Goal: Information Seeking & Learning: Learn about a topic

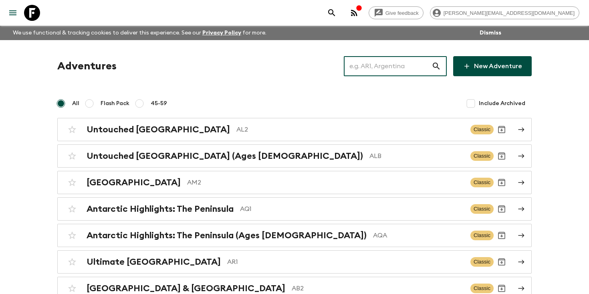
click at [401, 68] on input "text" at bounding box center [388, 66] width 88 height 22
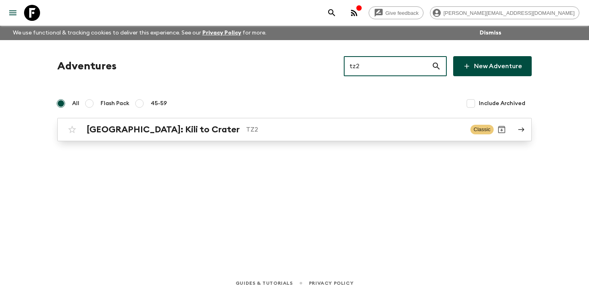
type input "tz2"
click at [183, 127] on div "[GEOGRAPHIC_DATA]: Kili to Crater TZ2" at bounding box center [275, 129] width 377 height 10
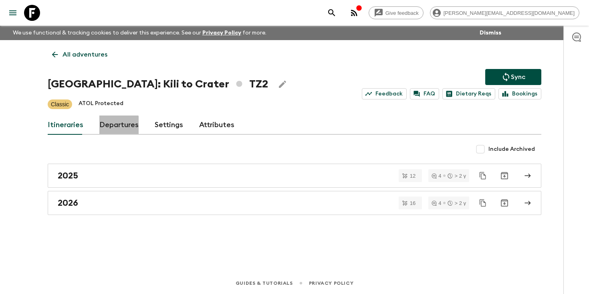
click at [105, 128] on link "Departures" at bounding box center [118, 124] width 39 height 19
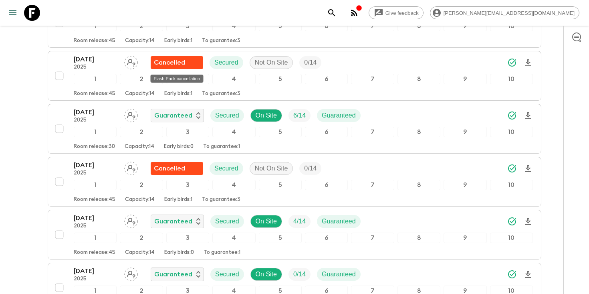
scroll to position [1304, 0]
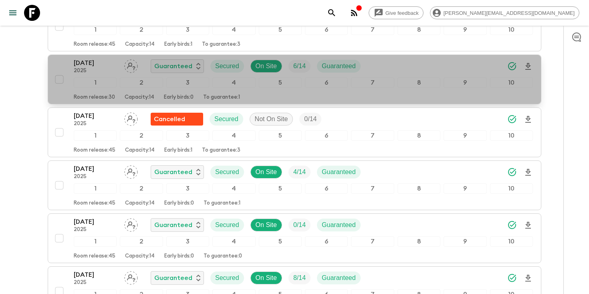
click at [82, 60] on p "[DATE]" at bounding box center [96, 63] width 44 height 10
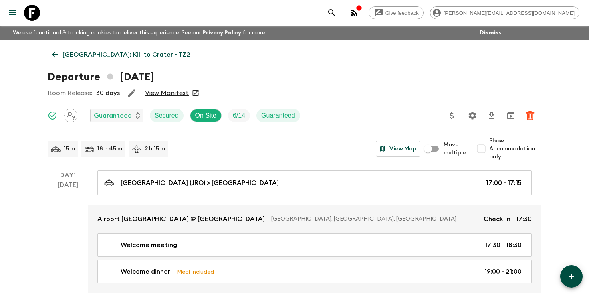
click at [486, 149] on input "Show Accommodation only" at bounding box center [481, 149] width 16 height 16
checkbox input "true"
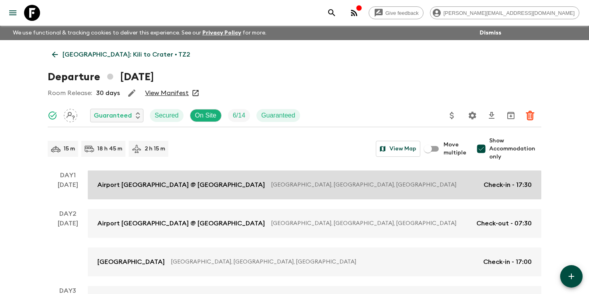
click at [496, 185] on p "Check-in - 17:30" at bounding box center [508, 185] width 48 height 10
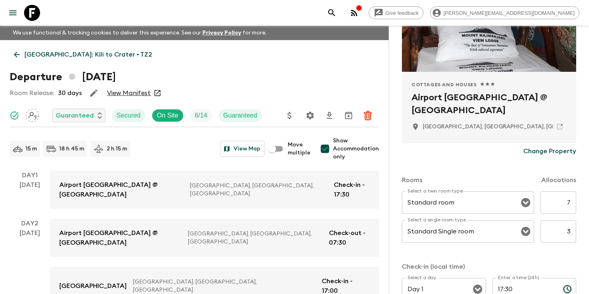
scroll to position [120, 0]
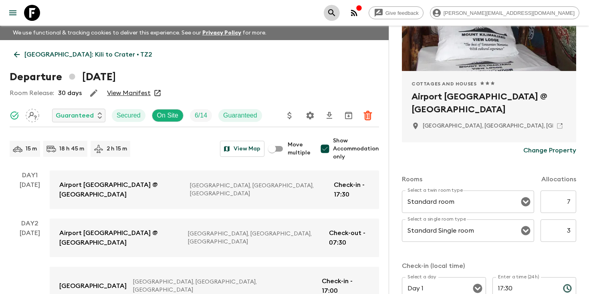
click at [337, 15] on icon "search adventures" at bounding box center [332, 13] width 10 height 10
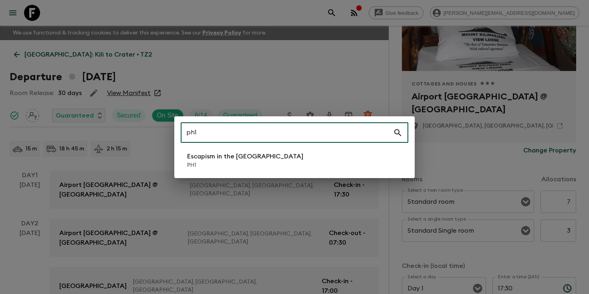
type input "ph1"
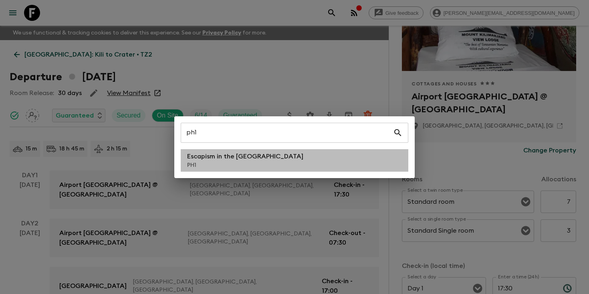
click at [274, 155] on li "Escapism in the [GEOGRAPHIC_DATA] PH1" at bounding box center [295, 160] width 228 height 22
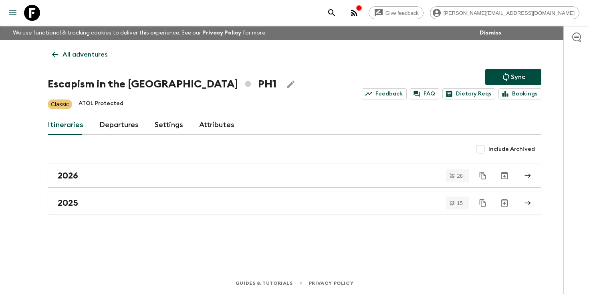
click at [102, 124] on link "Departures" at bounding box center [118, 124] width 39 height 19
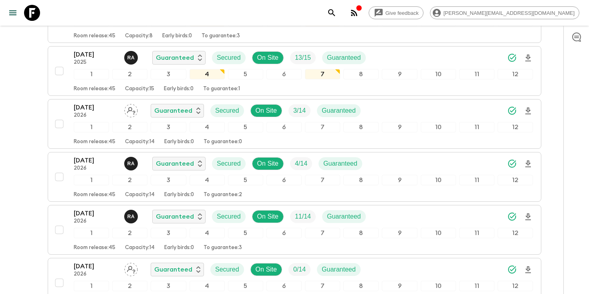
scroll to position [1471, 0]
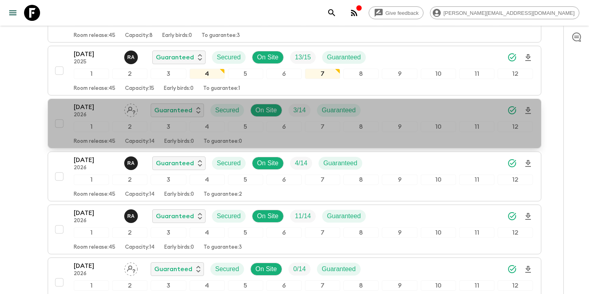
click at [87, 113] on p "2026" at bounding box center [96, 115] width 44 height 6
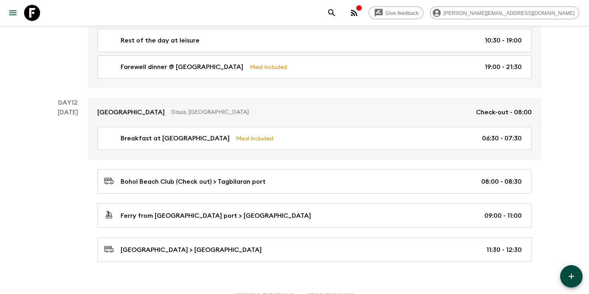
scroll to position [2675, 0]
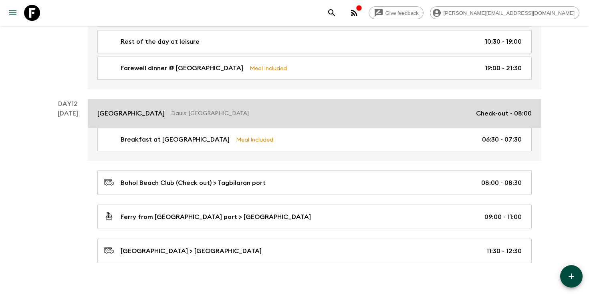
click at [191, 109] on p "Dauis, [GEOGRAPHIC_DATA]" at bounding box center [320, 113] width 299 height 8
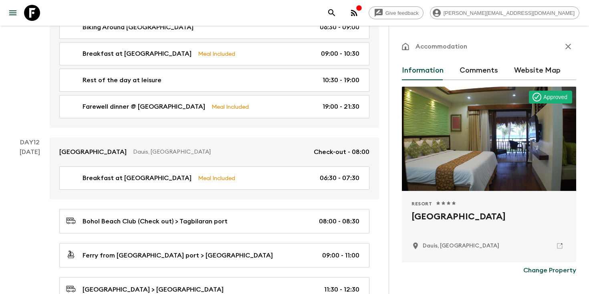
drag, startPoint x: 405, startPoint y: 214, endPoint x: 524, endPoint y: 214, distance: 119.4
click at [524, 214] on div "Resort 1 Star 2 Stars 3 Stars 4 Stars 5 Stars [GEOGRAPHIC_DATA], [GEOGRAPHIC_DA…" at bounding box center [489, 226] width 174 height 71
copy h2 "[GEOGRAPHIC_DATA]"
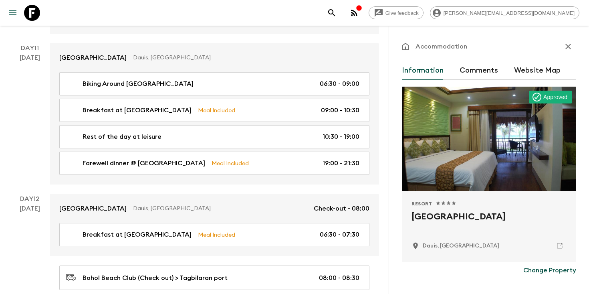
scroll to position [2704, 0]
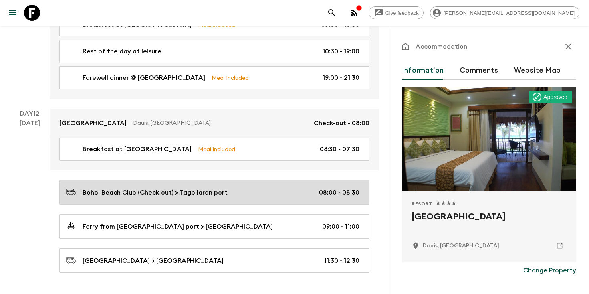
click at [212, 180] on link "Bohol Beach Club (Check out) > Tagbilaran port 08:00 - 08:30" at bounding box center [214, 192] width 310 height 24
